Goal: Information Seeking & Learning: Learn about a topic

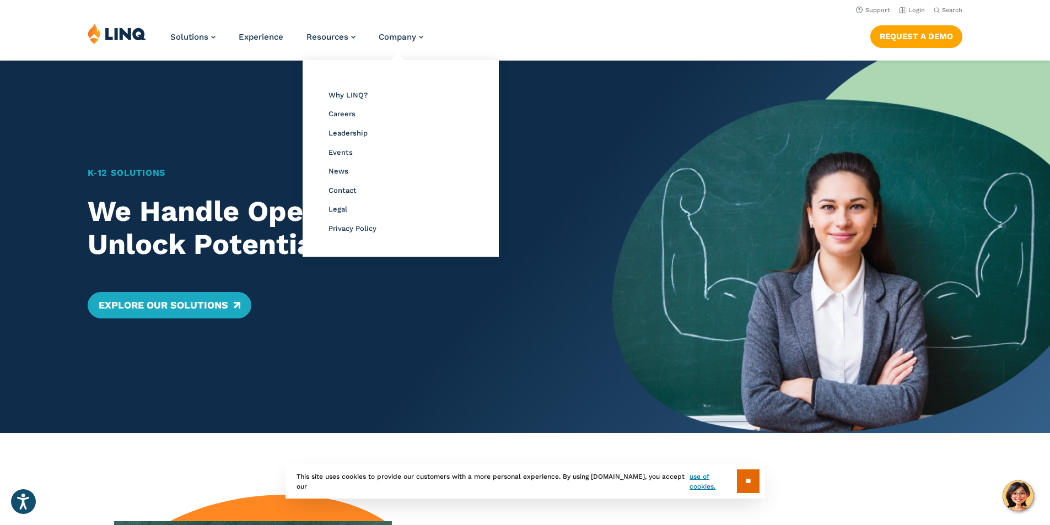
click at [348, 90] on li "Why LINQ?" at bounding box center [400, 95] width 144 height 14
click at [343, 99] on li "Why LINQ?" at bounding box center [400, 95] width 144 height 14
click at [352, 94] on span "Why LINQ?" at bounding box center [347, 95] width 39 height 8
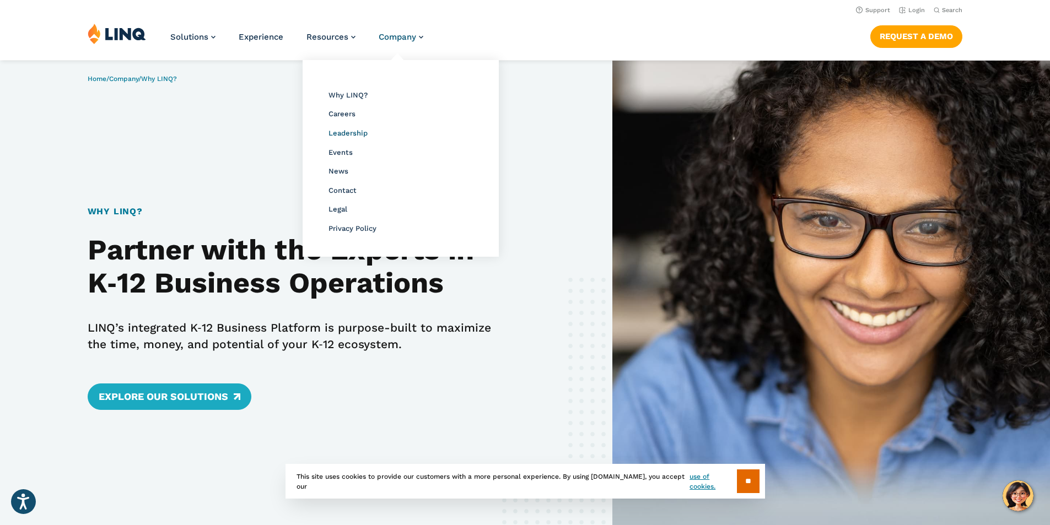
click at [360, 133] on span "Leadership" at bounding box center [347, 133] width 39 height 8
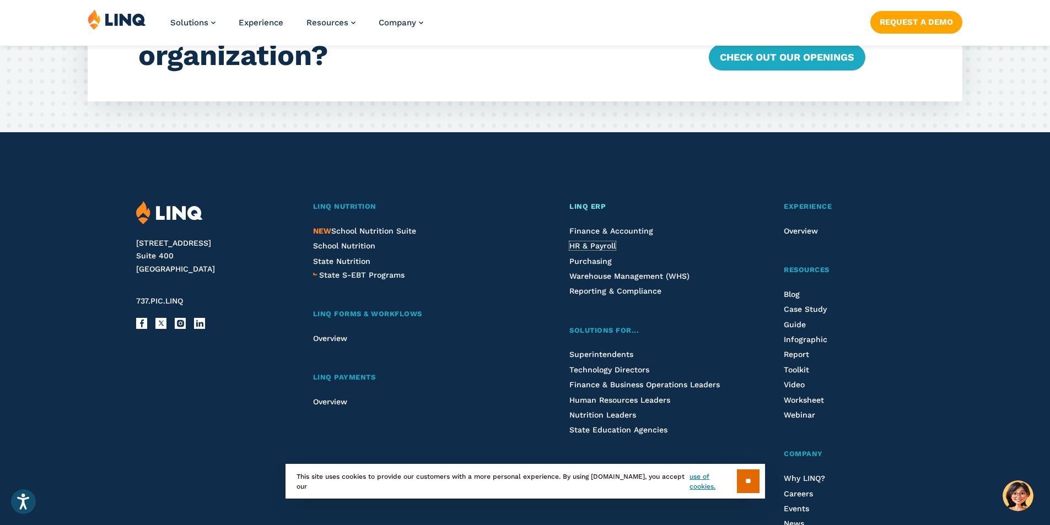
scroll to position [3552, 0]
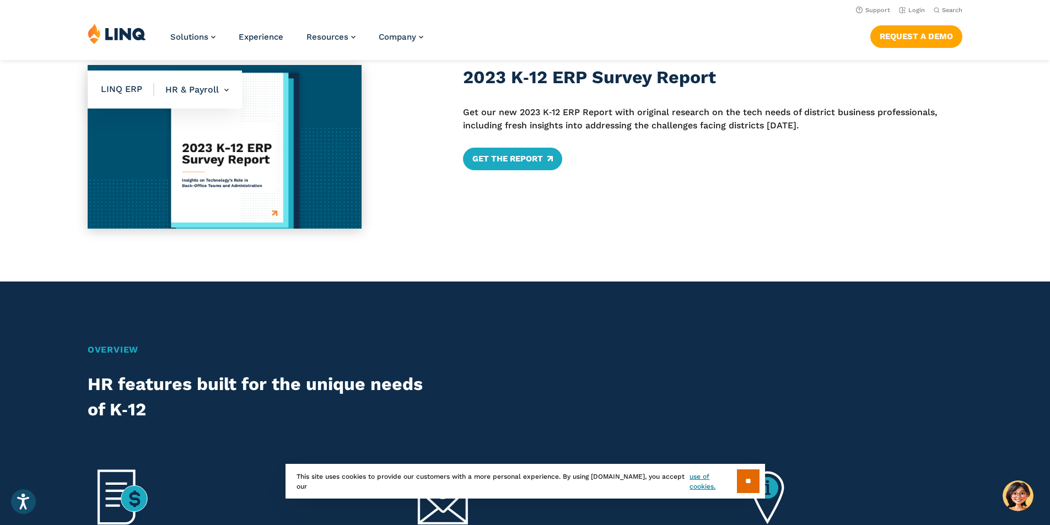
scroll to position [551, 0]
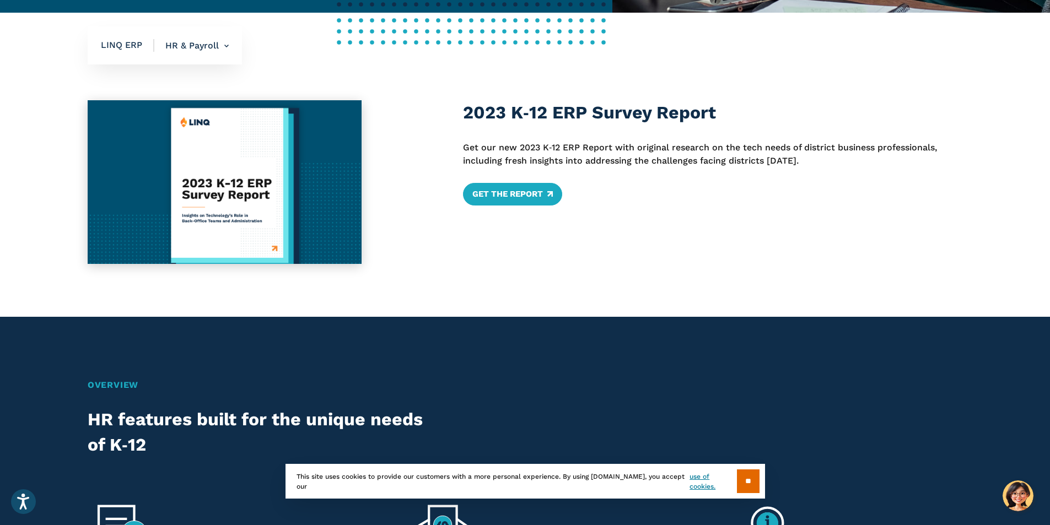
scroll to position [547, 0]
